Goal: Task Accomplishment & Management: Manage account settings

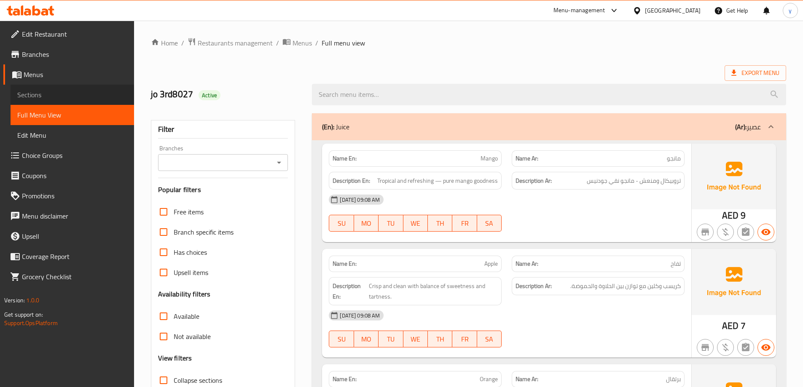
click at [45, 86] on link "Sections" at bounding box center [72, 95] width 123 height 20
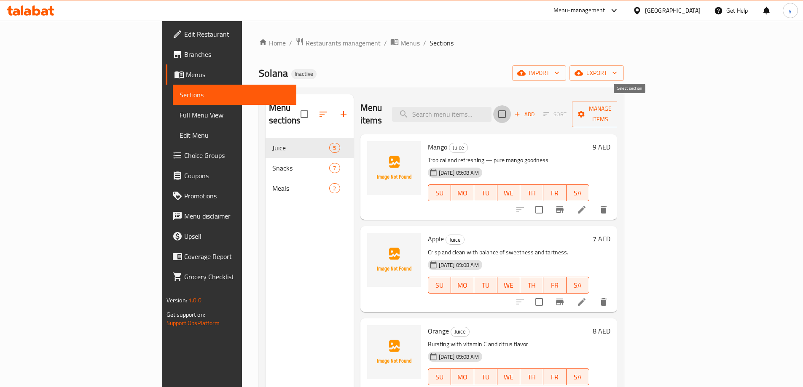
click at [511, 108] on input "checkbox" at bounding box center [502, 114] width 18 height 18
checkbox input "true"
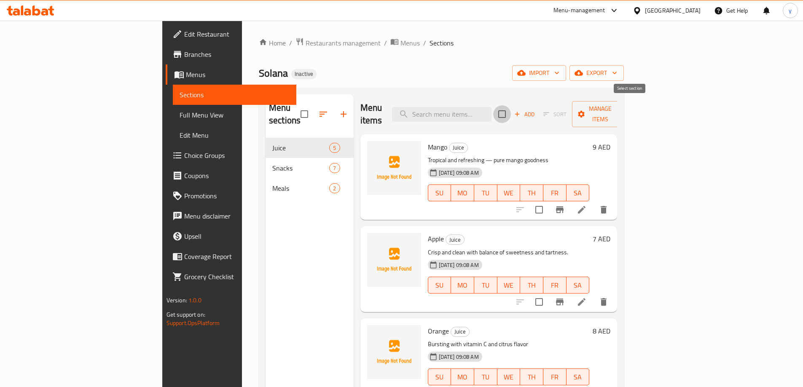
checkbox input "true"
click at [511, 108] on input "checkbox" at bounding box center [502, 114] width 18 height 18
checkbox input "false"
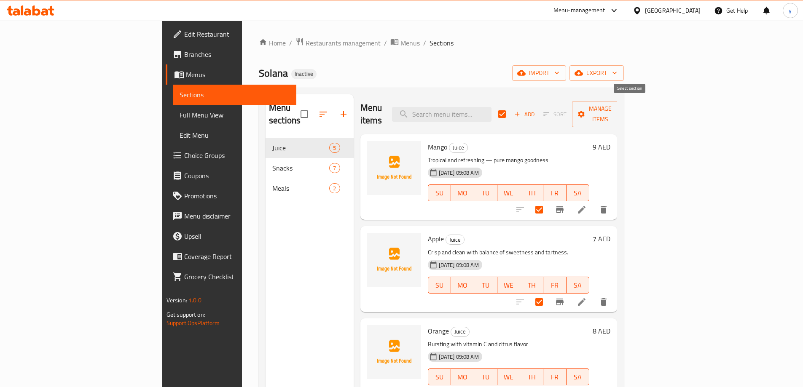
checkbox input "false"
click at [338, 109] on icon "button" at bounding box center [343, 114] width 10 height 10
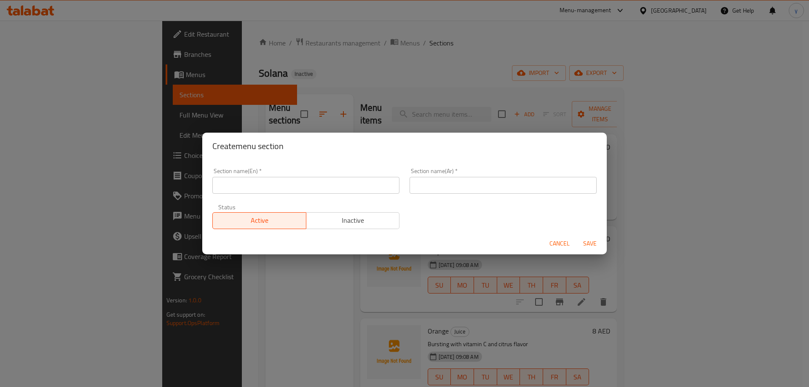
click at [386, 93] on div "Create menu section Section name(En)   * Section name(En) * Section name(Ar)   …" at bounding box center [404, 193] width 809 height 387
click at [569, 244] on span "Cancel" at bounding box center [559, 243] width 20 height 11
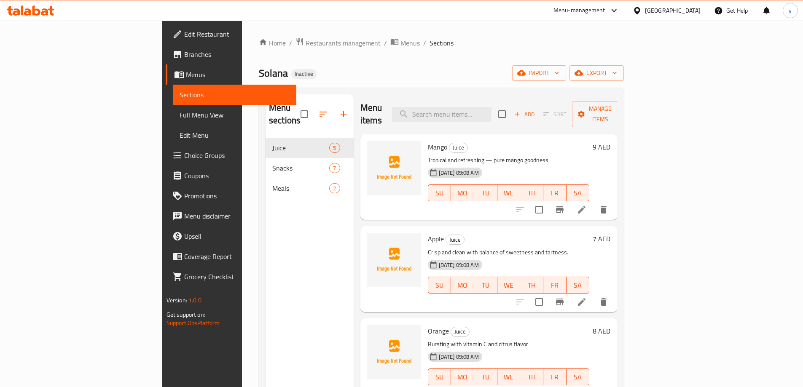
click at [184, 156] on span "Choice Groups" at bounding box center [236, 155] width 105 height 10
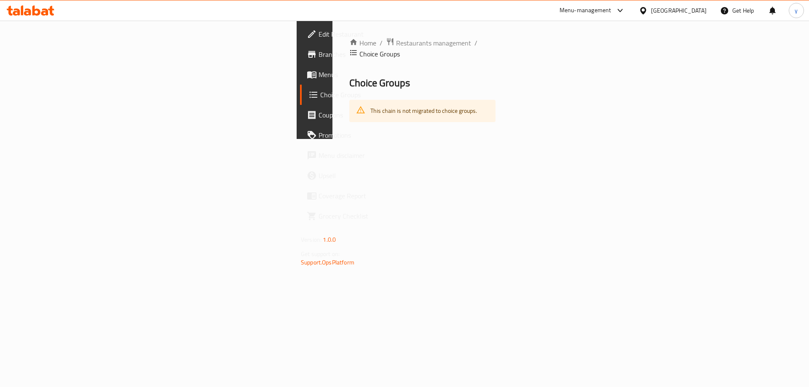
click at [370, 102] on div "This chain is not migrated to choice groups." at bounding box center [423, 110] width 107 height 17
click at [319, 77] on span "Menus" at bounding box center [372, 75] width 107 height 10
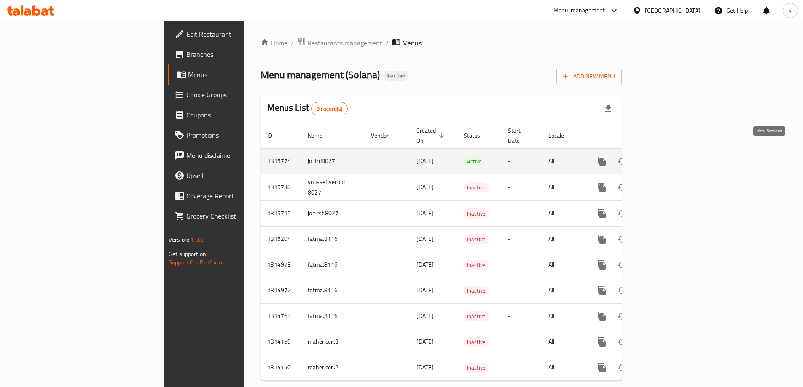
click at [667, 156] on icon "enhanced table" at bounding box center [662, 161] width 10 height 10
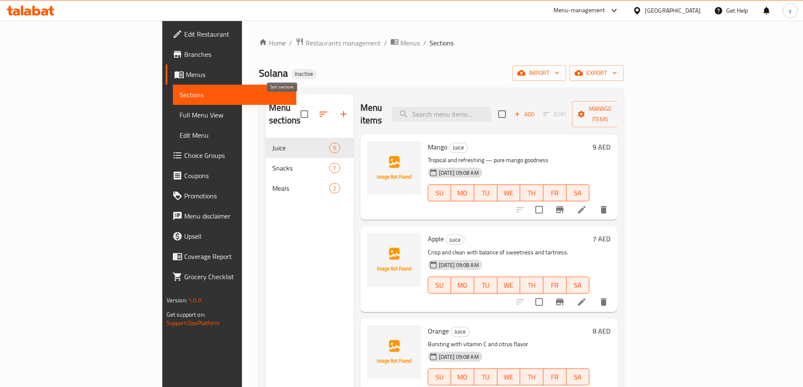
click at [318, 110] on icon "button" at bounding box center [323, 114] width 10 height 10
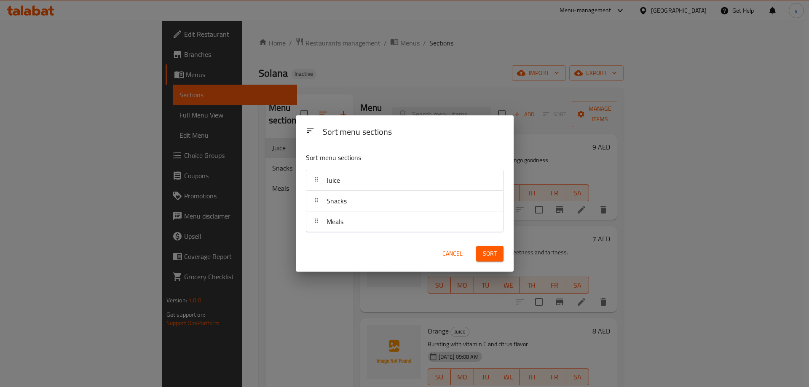
click at [459, 254] on span "Cancel" at bounding box center [452, 254] width 20 height 11
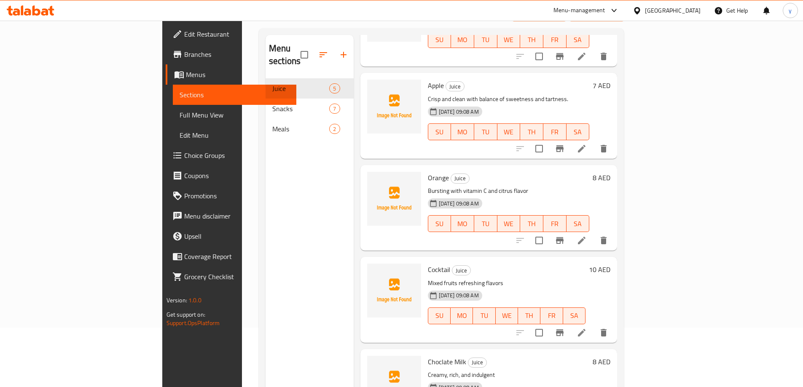
scroll to position [118, 0]
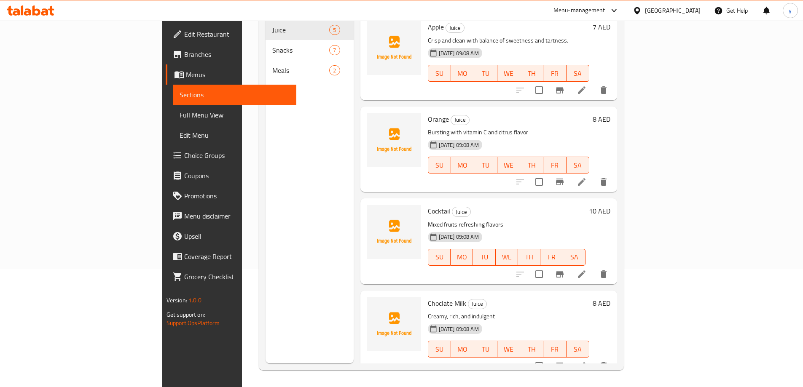
click at [613, 264] on div at bounding box center [562, 274] width 104 height 20
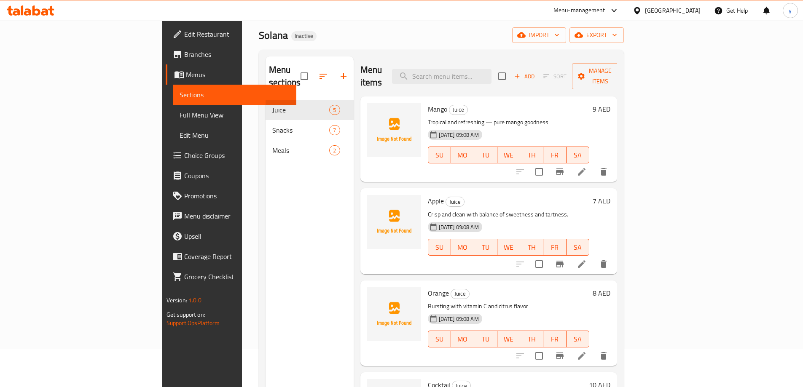
scroll to position [0, 0]
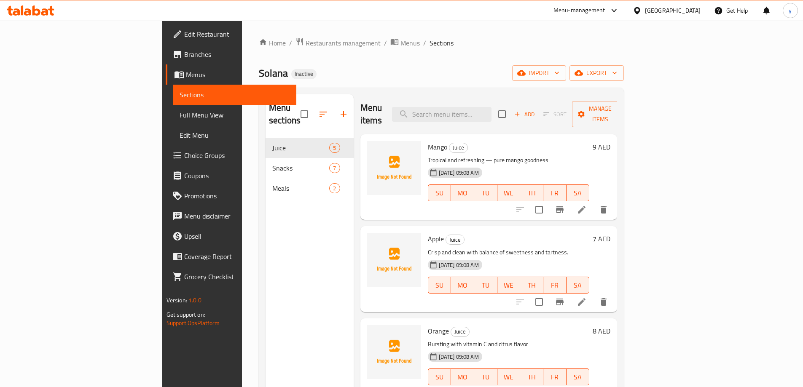
click at [593, 294] on li at bounding box center [582, 301] width 24 height 15
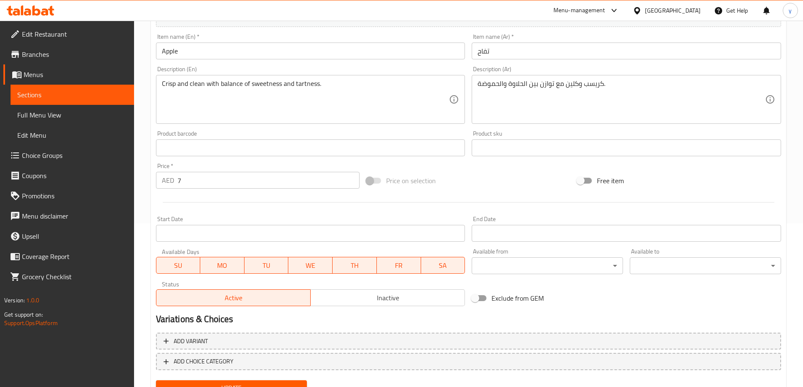
scroll to position [201, 0]
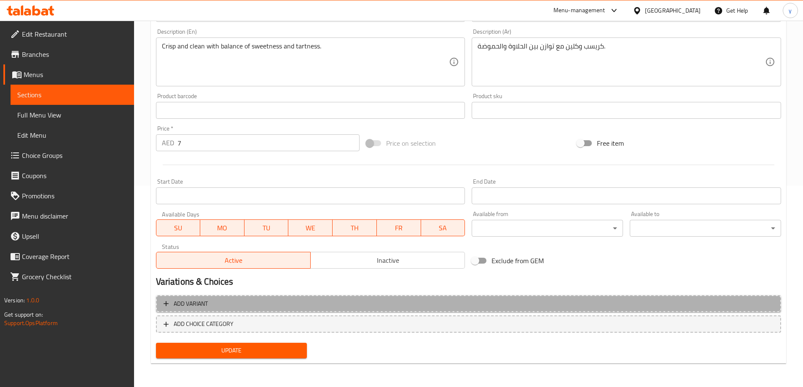
click at [501, 304] on span "Add variant" at bounding box center [468, 304] width 610 height 11
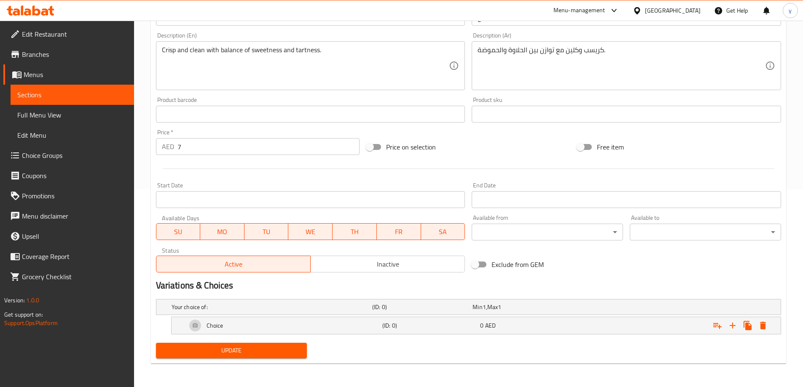
scroll to position [198, 0]
click at [517, 305] on div "Min 1 , Max 1" at bounding box center [520, 307] width 97 height 8
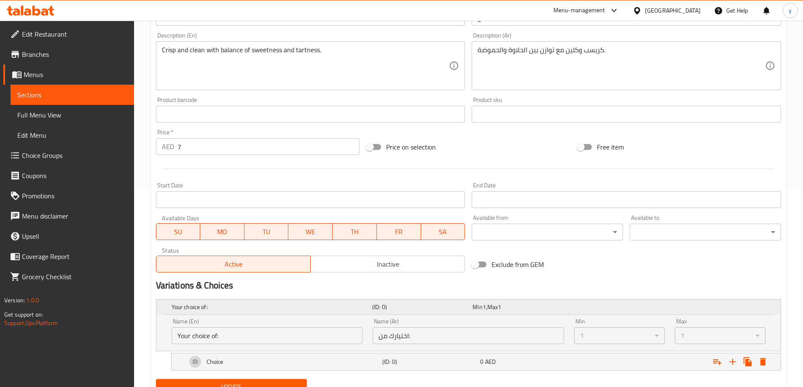
click at [515, 308] on div "Min 1 , Max 1" at bounding box center [520, 307] width 97 height 8
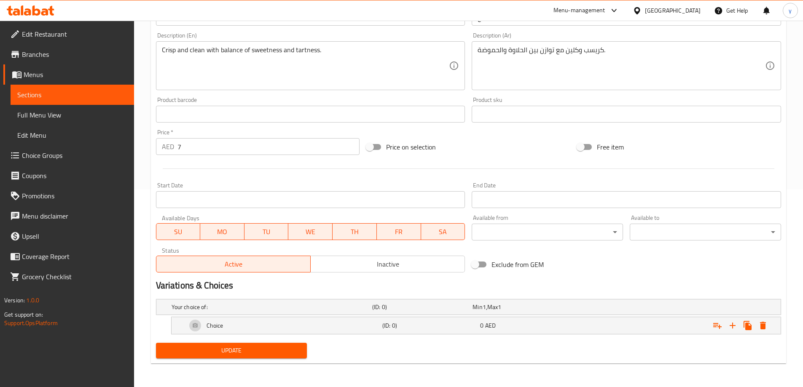
click at [549, 286] on h2 "Variations & Choices" at bounding box center [468, 285] width 625 height 13
click at [572, 275] on div "Exclude from GEM" at bounding box center [573, 264] width 211 height 23
click at [569, 352] on div "Update" at bounding box center [469, 351] width 632 height 22
click at [56, 71] on span "Menus" at bounding box center [76, 75] width 104 height 10
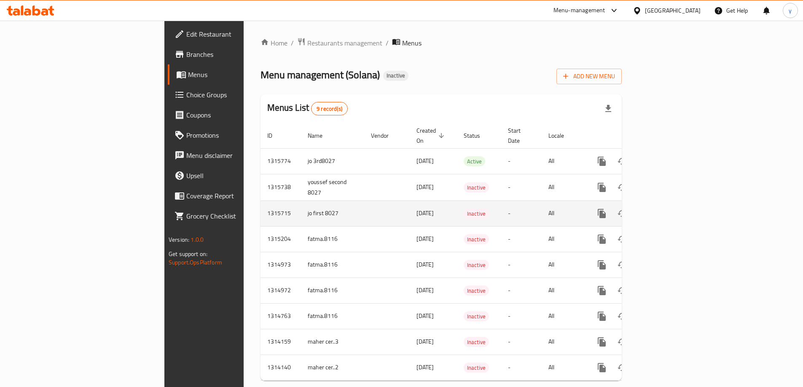
click at [667, 209] on icon "enhanced table" at bounding box center [662, 214] width 10 height 10
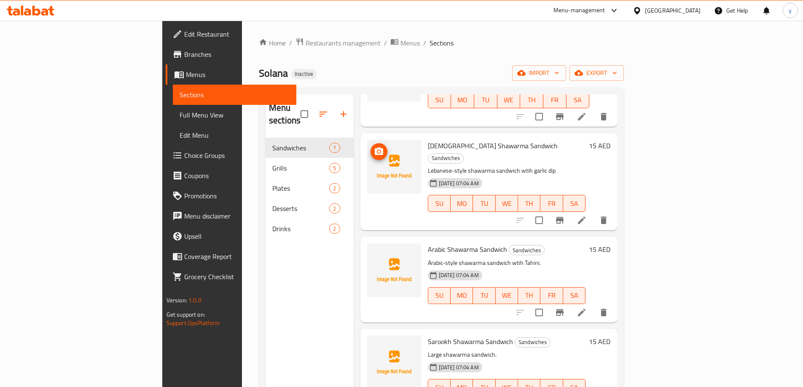
scroll to position [278, 0]
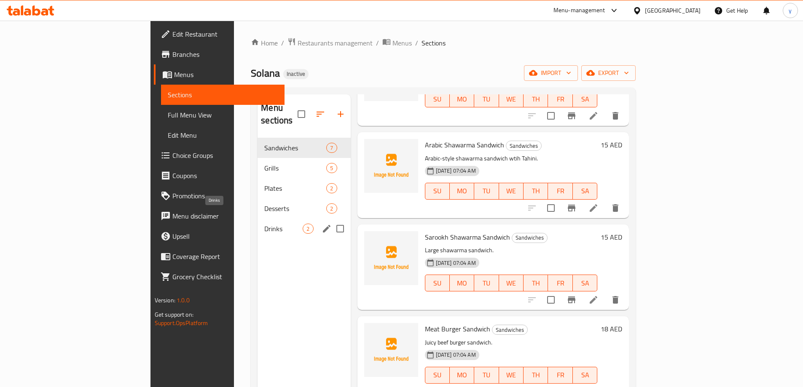
click at [264, 224] on span "Drinks" at bounding box center [283, 229] width 38 height 10
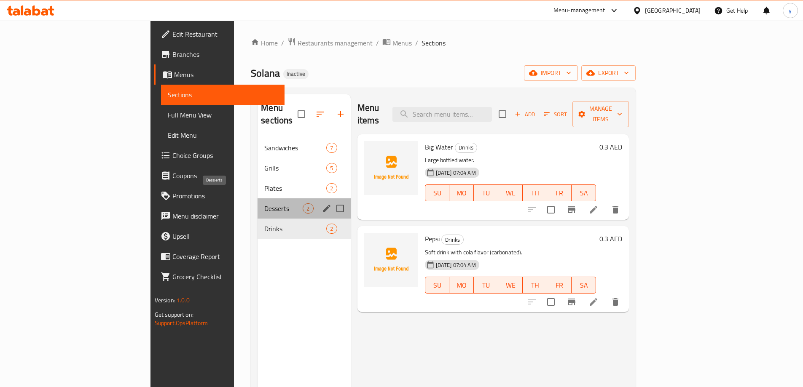
click at [264, 203] on span "Desserts" at bounding box center [283, 208] width 38 height 10
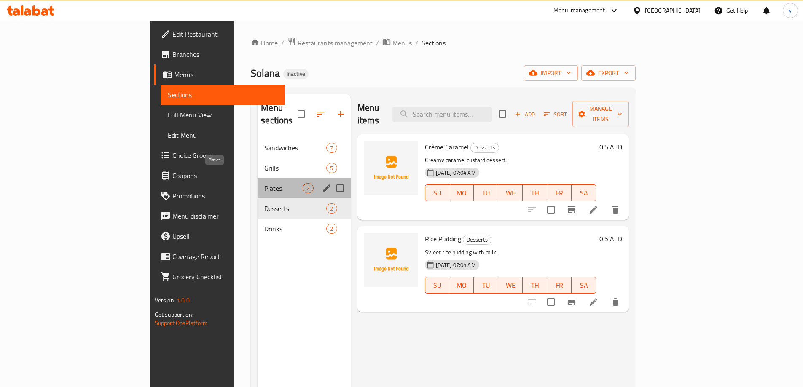
click at [264, 183] on span "Plates" at bounding box center [283, 188] width 38 height 10
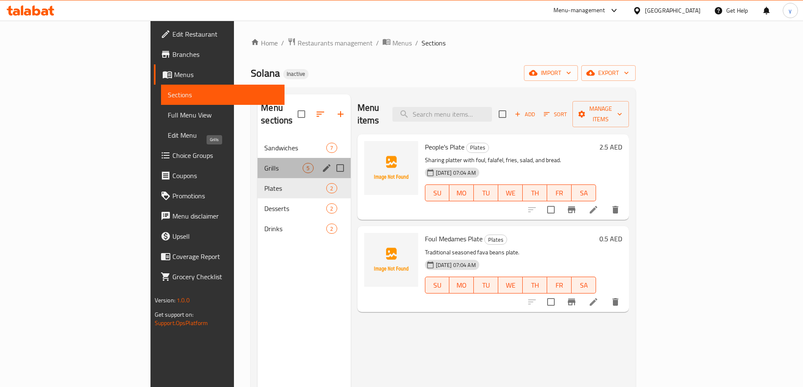
click at [264, 163] on span "Grills" at bounding box center [283, 168] width 38 height 10
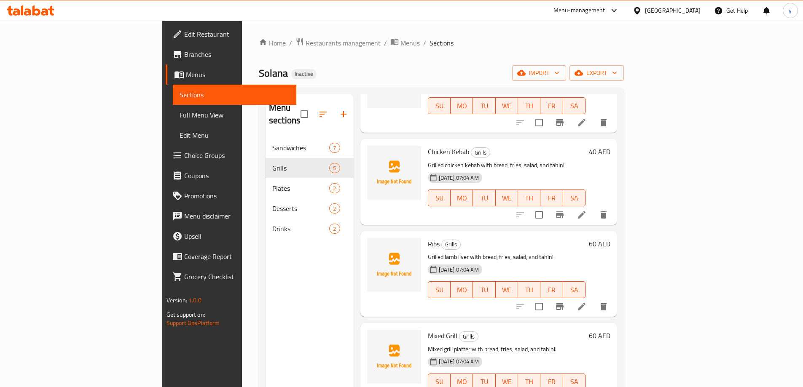
scroll to position [94, 0]
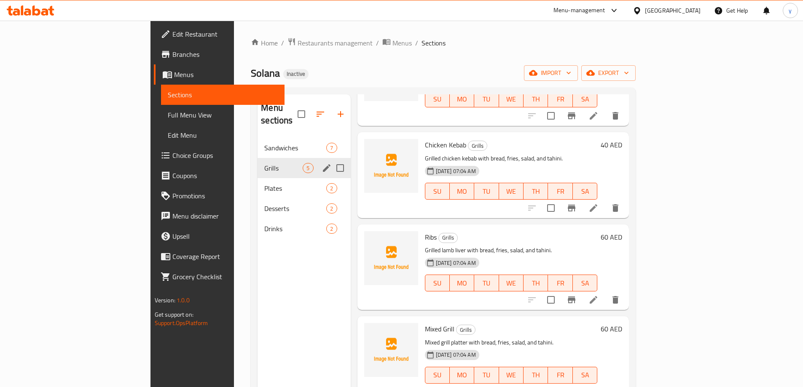
click at [264, 143] on span "Sandwiches" at bounding box center [295, 148] width 62 height 10
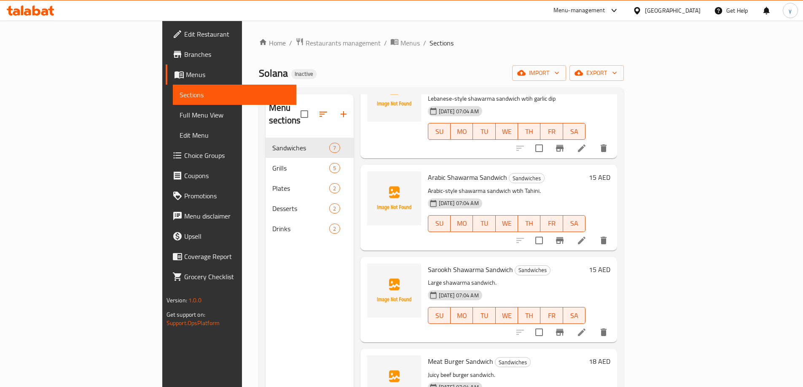
scroll to position [278, 0]
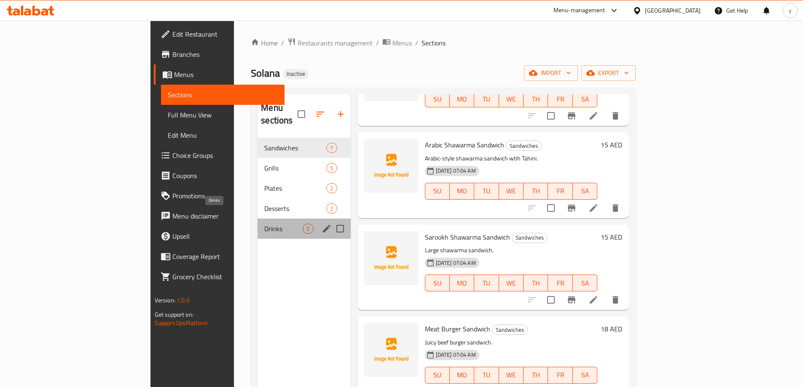
click at [264, 224] on span "Drinks" at bounding box center [283, 229] width 38 height 10
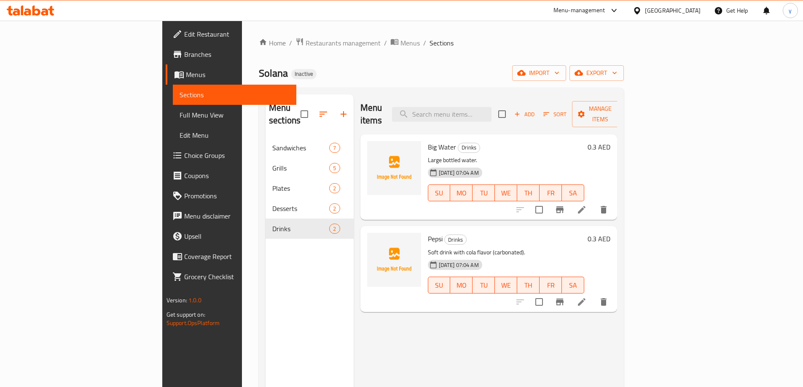
click at [179, 114] on span "Full Menu View" at bounding box center [234, 115] width 110 height 10
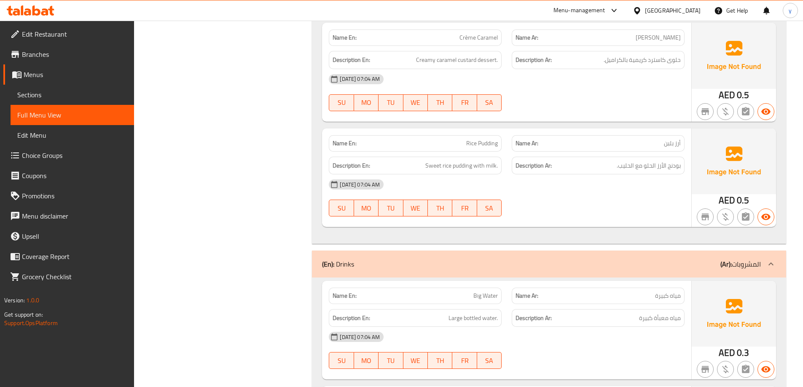
scroll to position [1804, 0]
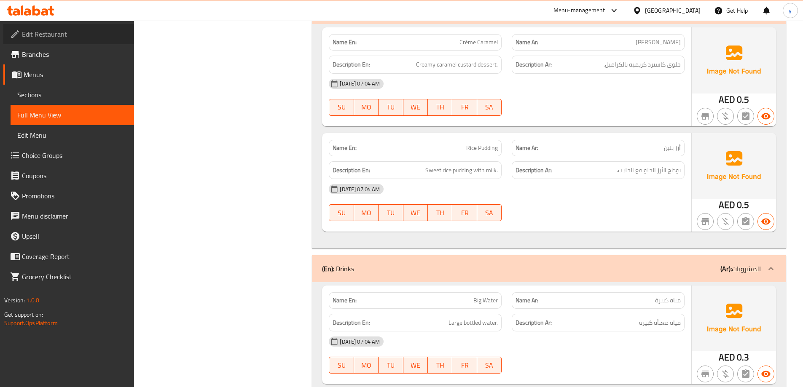
click at [67, 39] on link "Edit Restaurant" at bounding box center [68, 34] width 131 height 20
